Goal: Transaction & Acquisition: Obtain resource

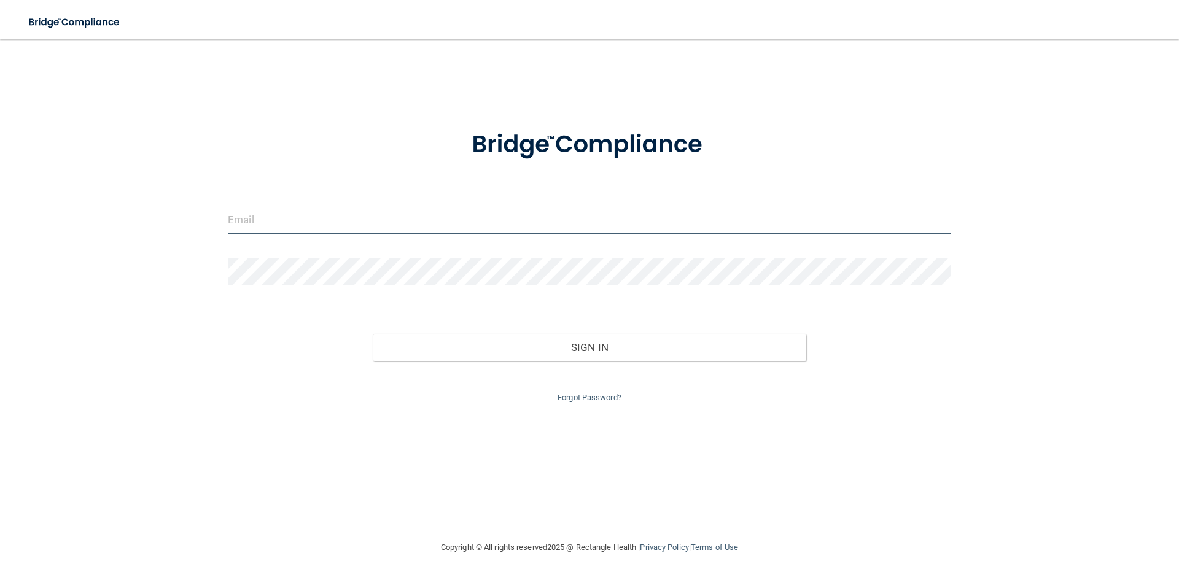
click at [393, 224] on input "email" at bounding box center [589, 220] width 723 height 28
click at [251, 222] on input "[PERSON_NAME][EMAIL_ADDRESS][DOMAIN_NAME]" at bounding box center [589, 220] width 723 height 28
type input "[PERSON_NAME][EMAIL_ADDRESS][DOMAIN_NAME]"
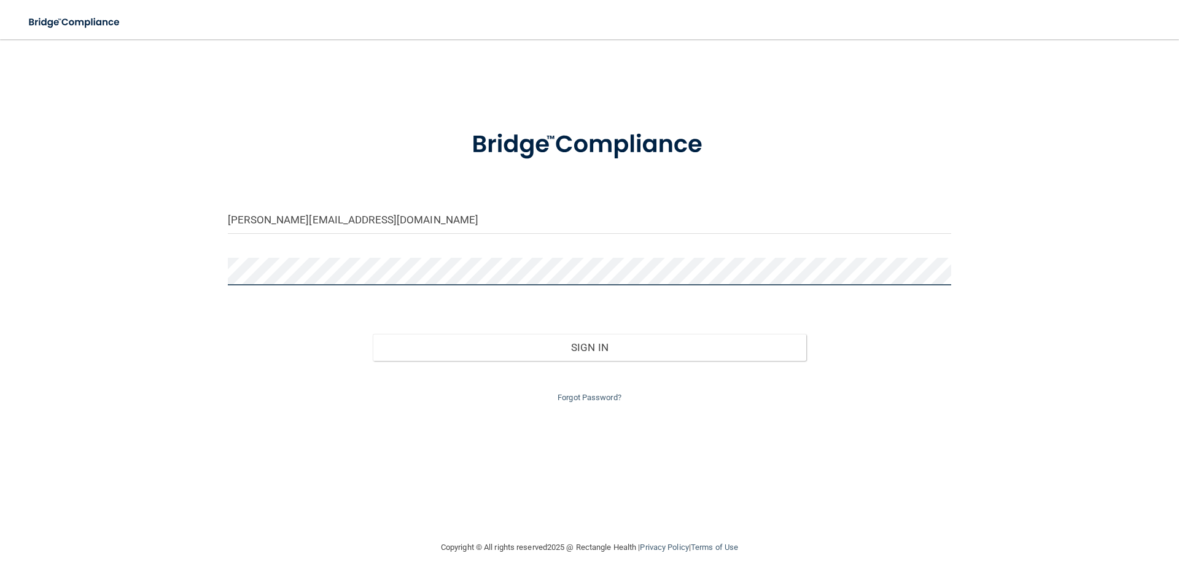
click at [373, 334] on button "Sign In" at bounding box center [590, 347] width 434 height 27
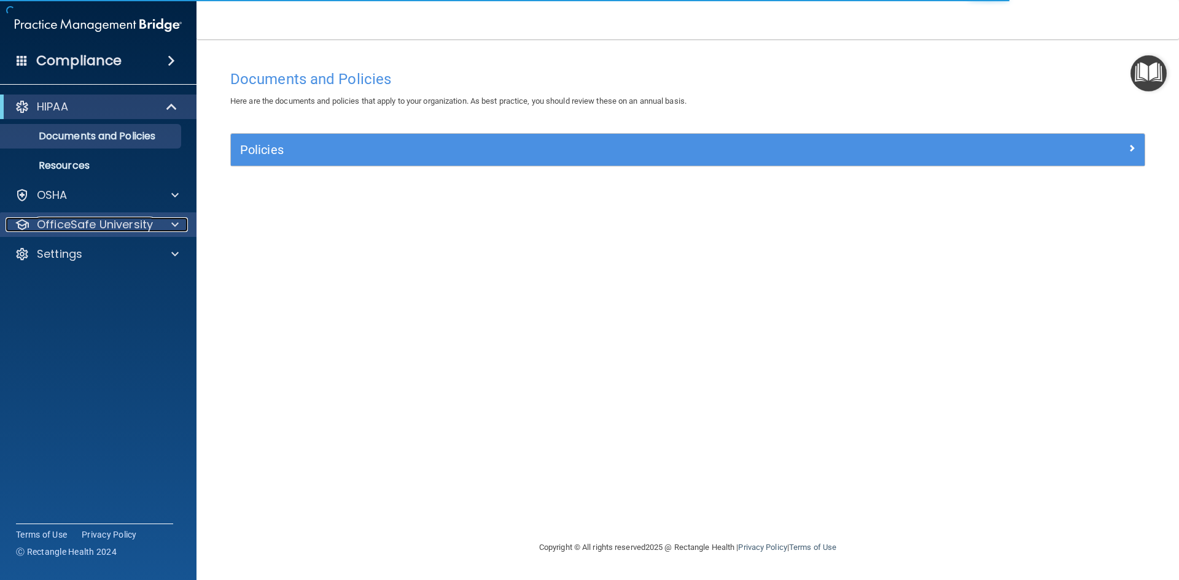
click at [106, 223] on p "OfficeSafe University" at bounding box center [95, 224] width 116 height 15
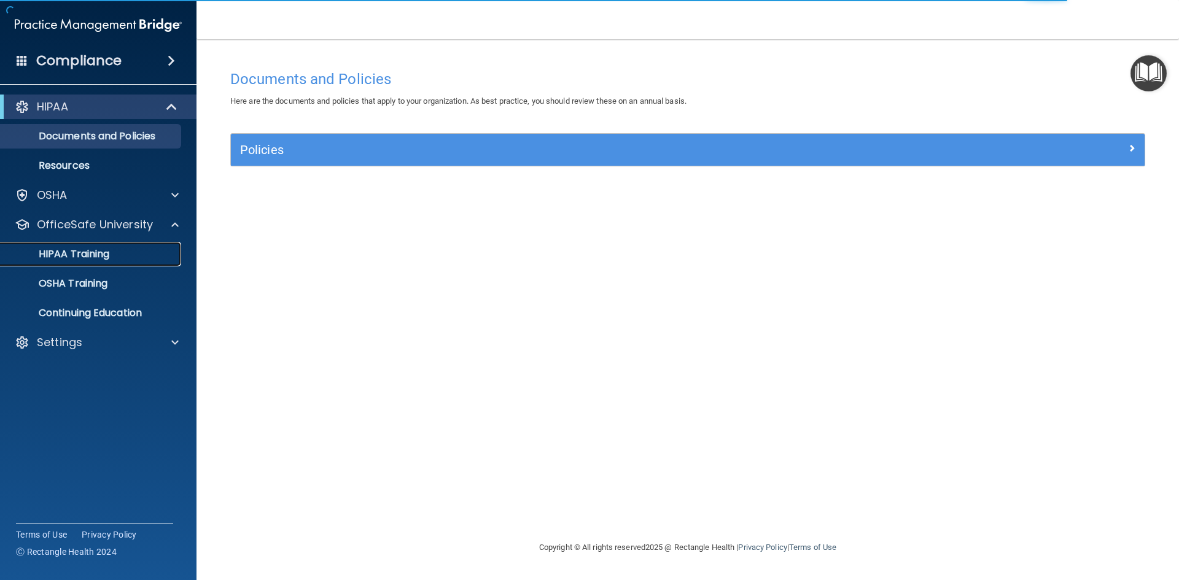
click at [122, 251] on div "HIPAA Training" at bounding box center [92, 254] width 168 height 12
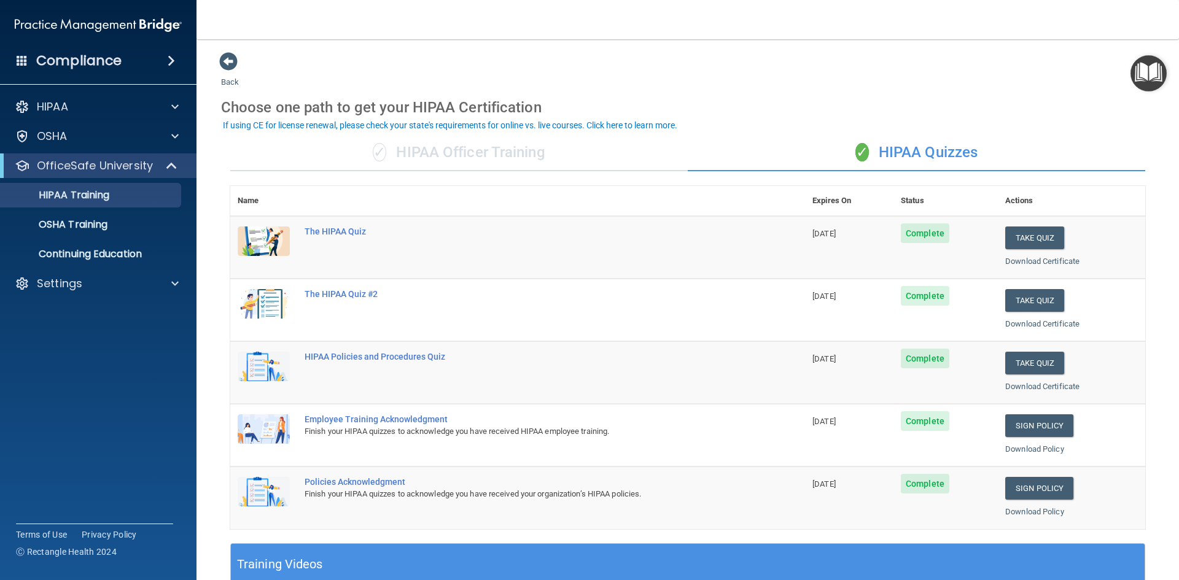
click at [477, 146] on div "✓ HIPAA Officer Training" at bounding box center [458, 152] width 457 height 37
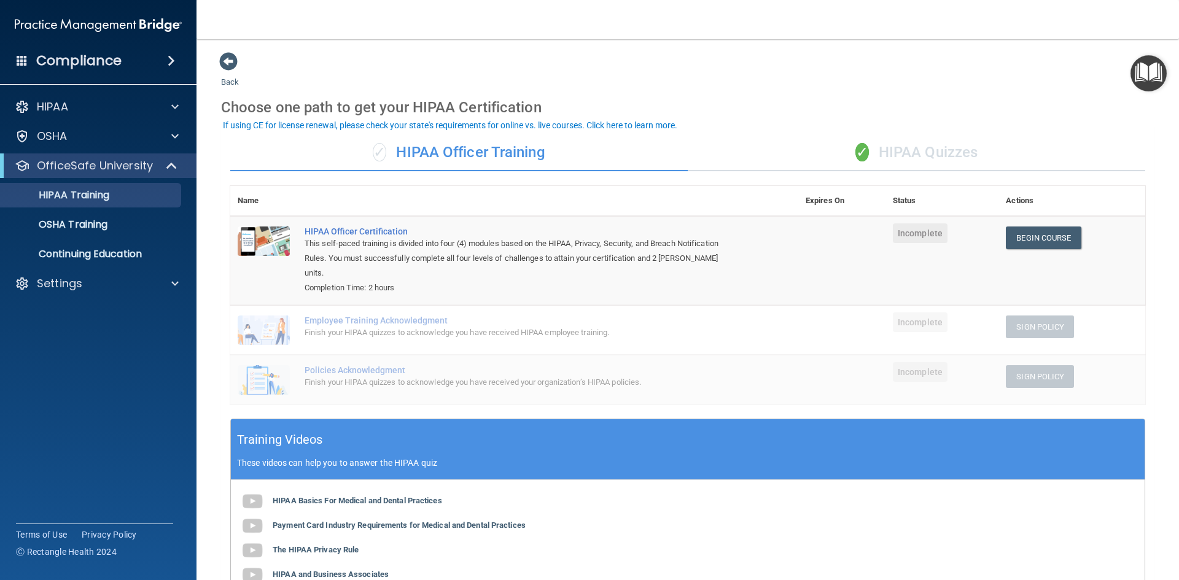
click at [901, 152] on div "✓ HIPAA Quizzes" at bounding box center [916, 152] width 457 height 37
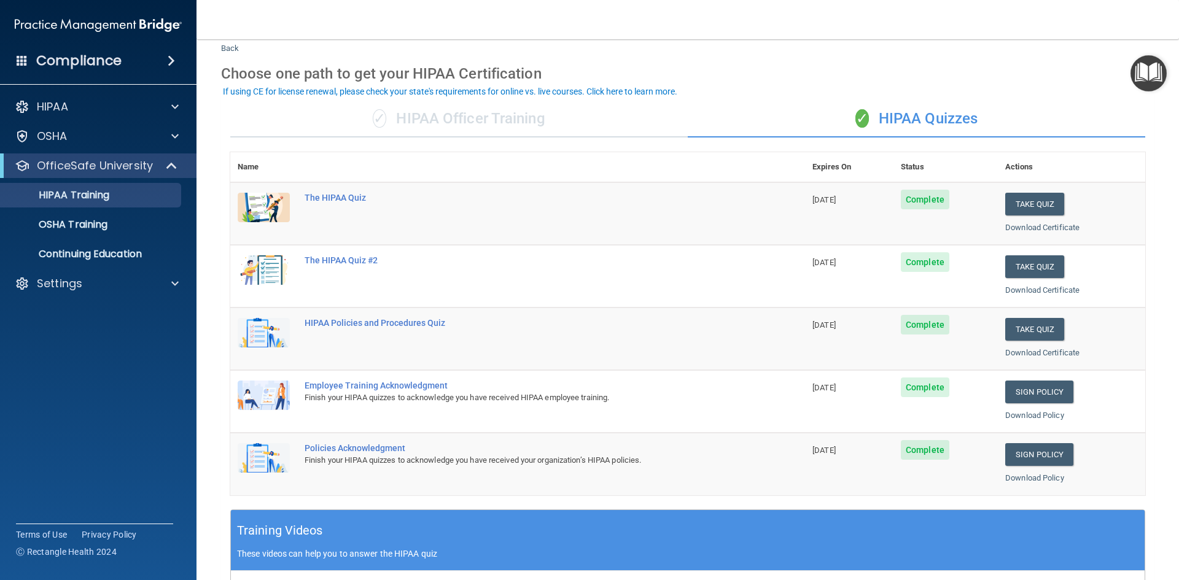
scroll to position [123, 0]
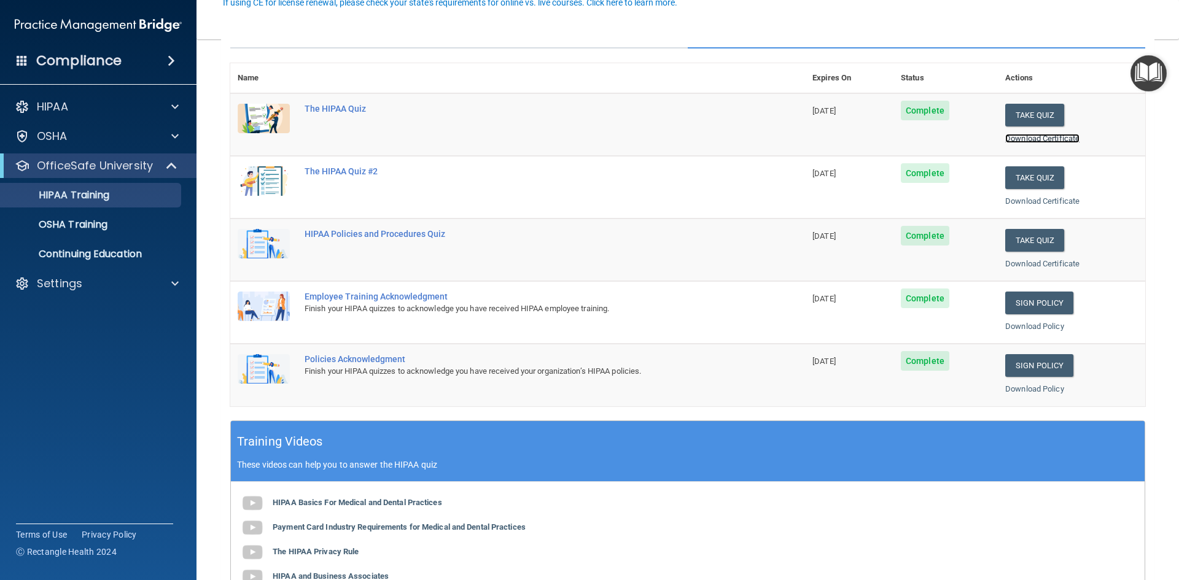
click at [1045, 135] on link "Download Certificate" at bounding box center [1042, 138] width 74 height 9
click at [1053, 203] on link "Download Certificate" at bounding box center [1042, 201] width 74 height 9
click at [1040, 263] on link "Download Certificate" at bounding box center [1042, 263] width 74 height 9
click at [1028, 325] on link "Download Policy" at bounding box center [1034, 326] width 59 height 9
click at [1008, 392] on link "Download Policy" at bounding box center [1034, 388] width 59 height 9
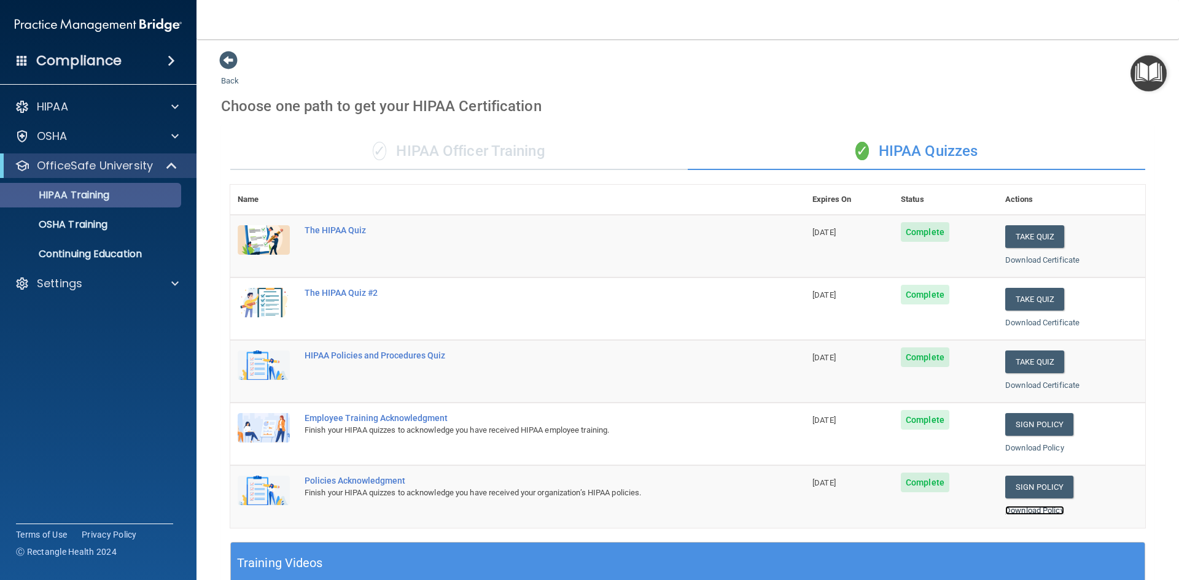
scroll to position [0, 0]
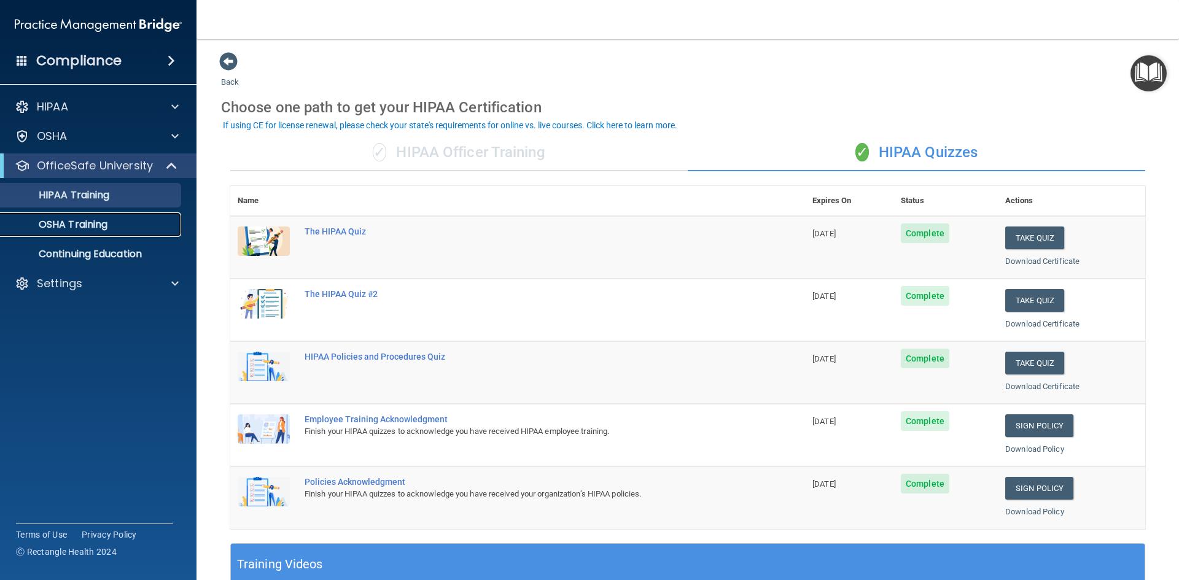
click at [140, 230] on div "OSHA Training" at bounding box center [92, 225] width 168 height 12
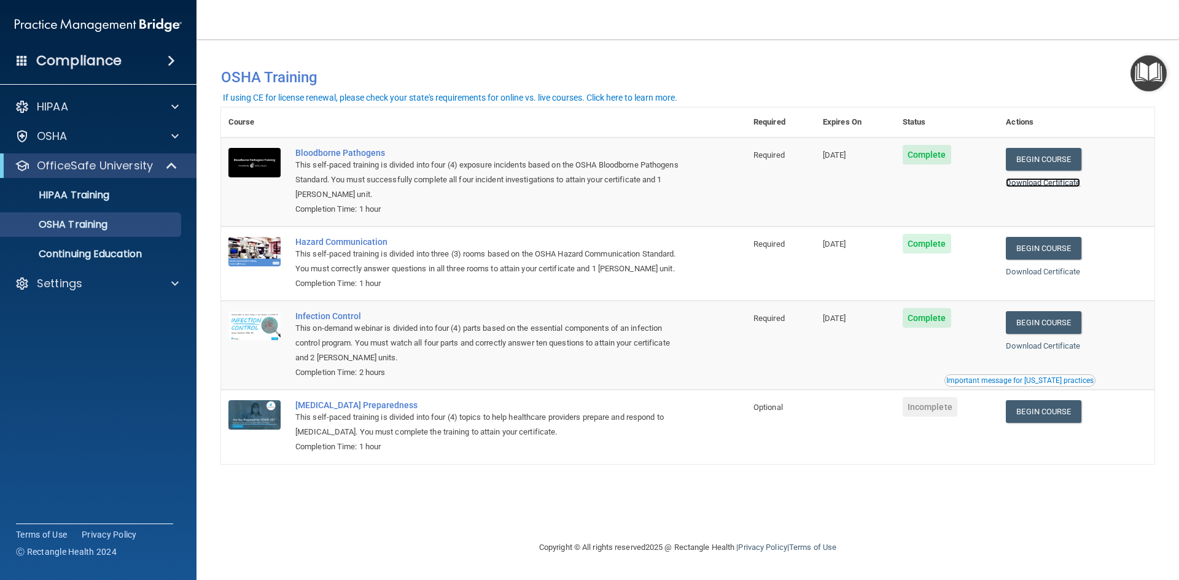
click at [1074, 185] on link "Download Certificate" at bounding box center [1043, 182] width 74 height 9
click at [1048, 276] on link "Download Certificate" at bounding box center [1043, 271] width 74 height 9
click at [1042, 351] on link "Download Certificate" at bounding box center [1043, 345] width 74 height 9
